Goal: Transaction & Acquisition: Obtain resource

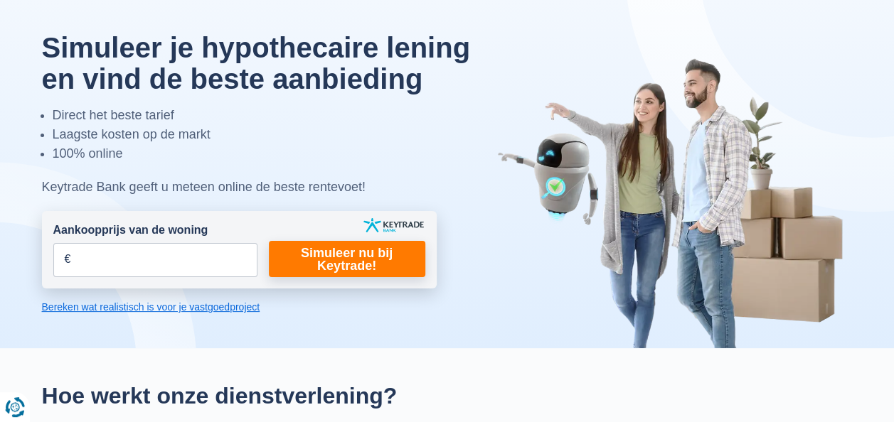
scroll to position [71, 0]
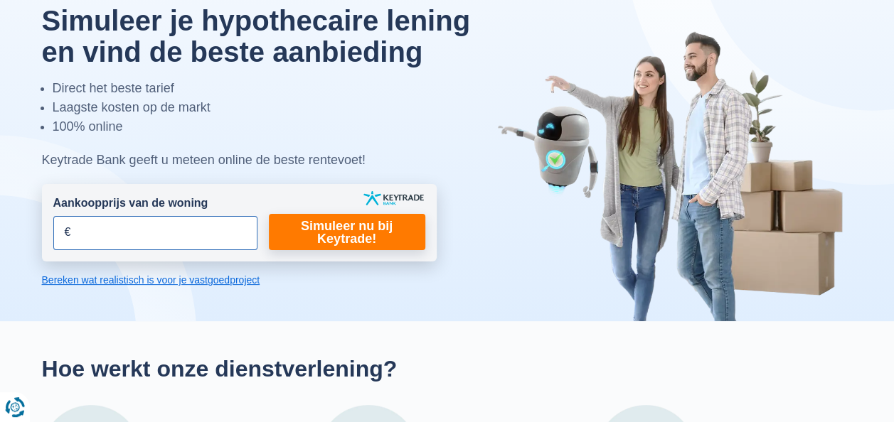
click at [80, 235] on input "Aankoopprijs van de woning" at bounding box center [155, 233] width 204 height 34
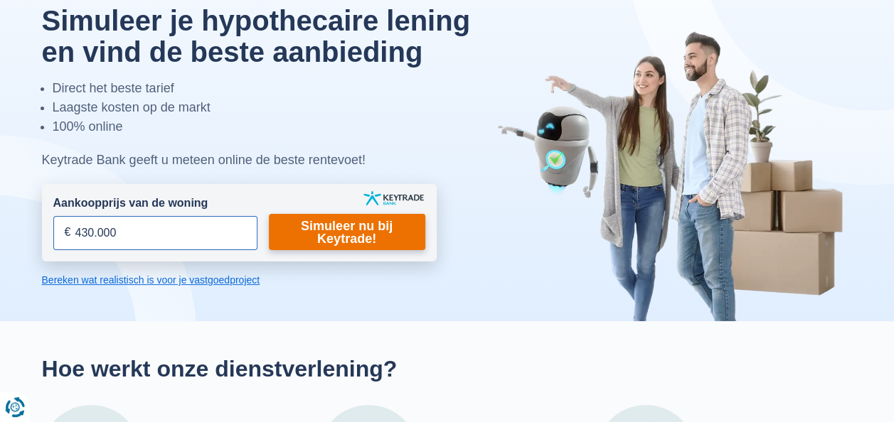
type input "430.000"
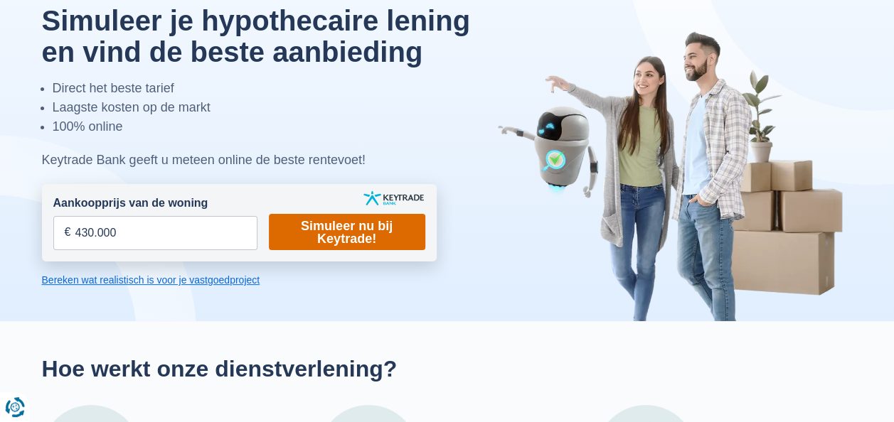
click at [362, 223] on link "Simuleer nu bij Keytrade!" at bounding box center [347, 232] width 156 height 36
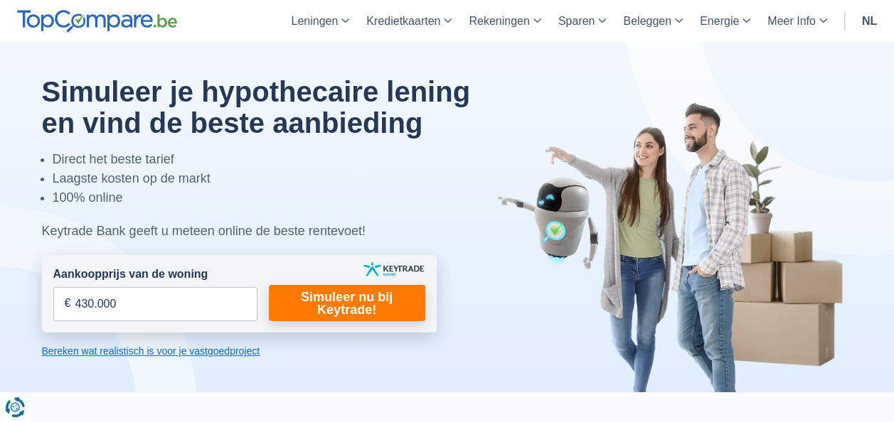
click at [156, 353] on link "Bereken wat realistisch is voor je vastgoedproject" at bounding box center [239, 351] width 395 height 14
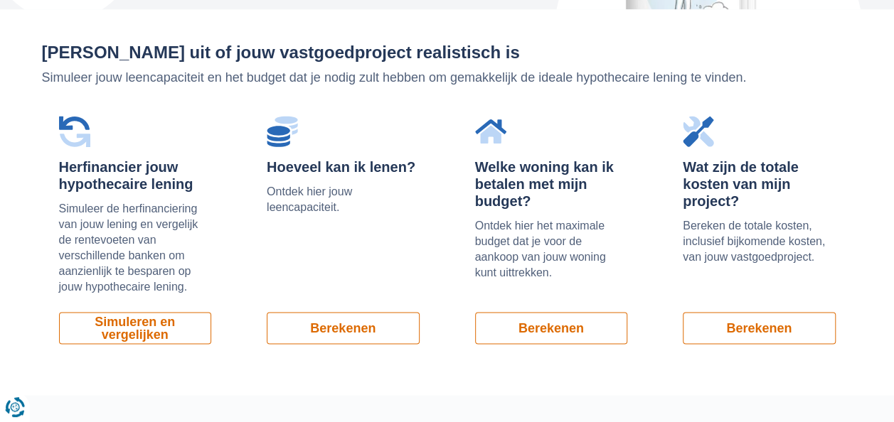
scroll to position [964, 0]
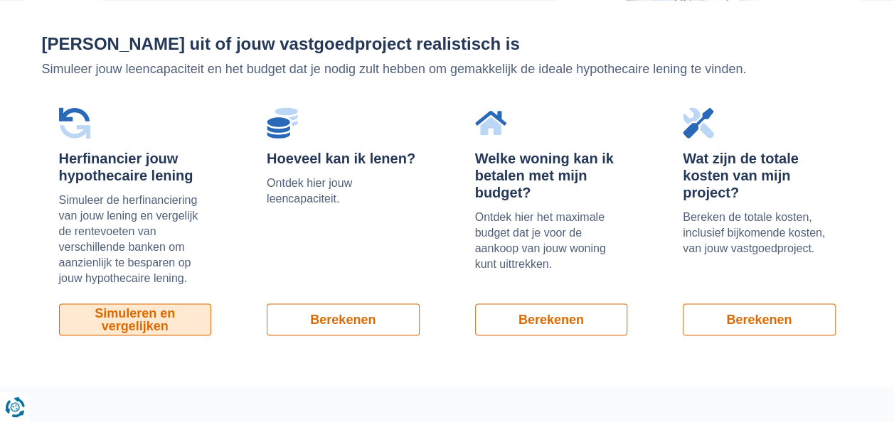
click at [139, 316] on link "Simuleren en vergelijken" at bounding box center [135, 320] width 153 height 32
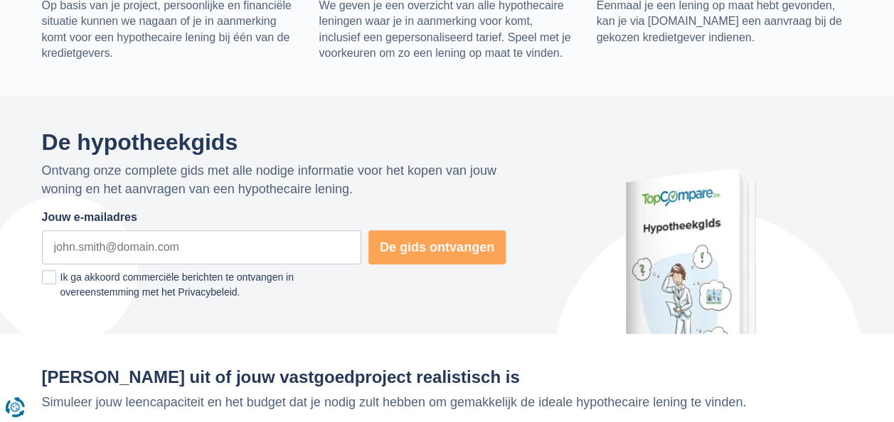
scroll to position [608, 0]
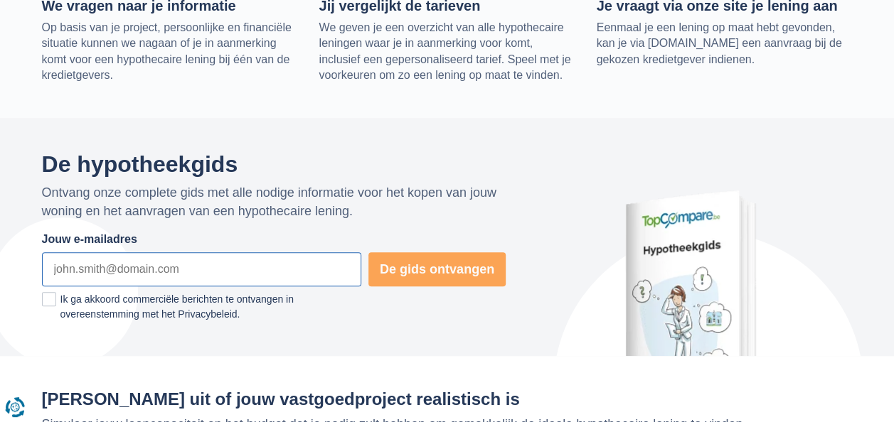
click at [181, 263] on input "Jouw e-mailadres" at bounding box center [201, 269] width 319 height 34
type input "[EMAIL_ADDRESS][DOMAIN_NAME]"
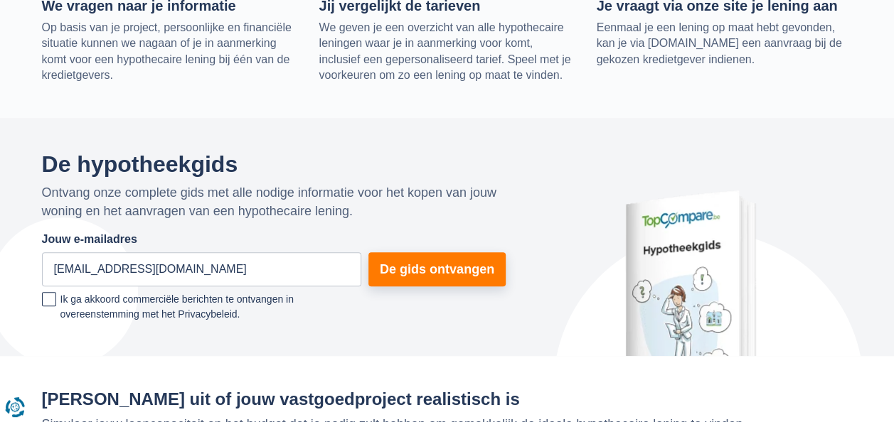
click at [51, 297] on span at bounding box center [49, 299] width 14 height 14
click at [240, 310] on input "Ik ga akkoord commerciële berichten te ontvangen in overeenstemming met het Pri…" at bounding box center [240, 310] width 0 height 0
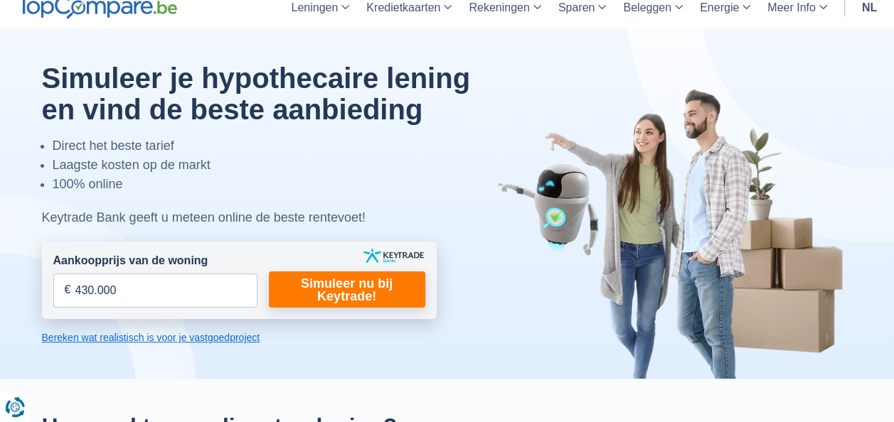
scroll to position [0, 0]
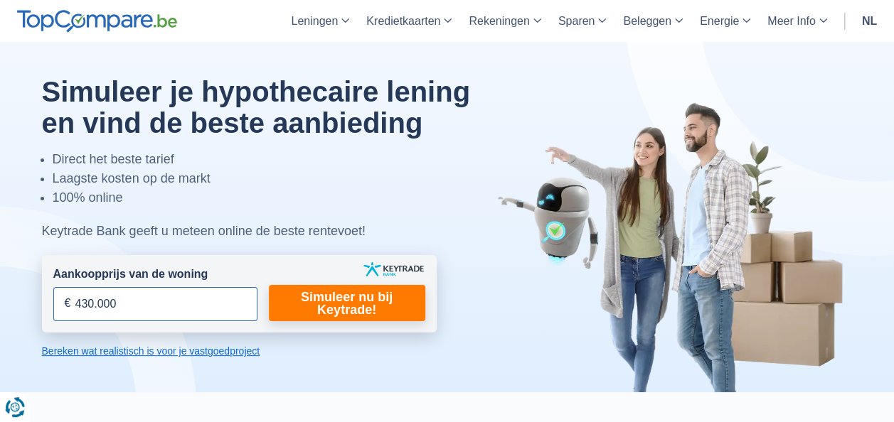
click at [138, 302] on input "430.000" at bounding box center [155, 304] width 204 height 34
